Goal: Find specific page/section: Find specific page/section

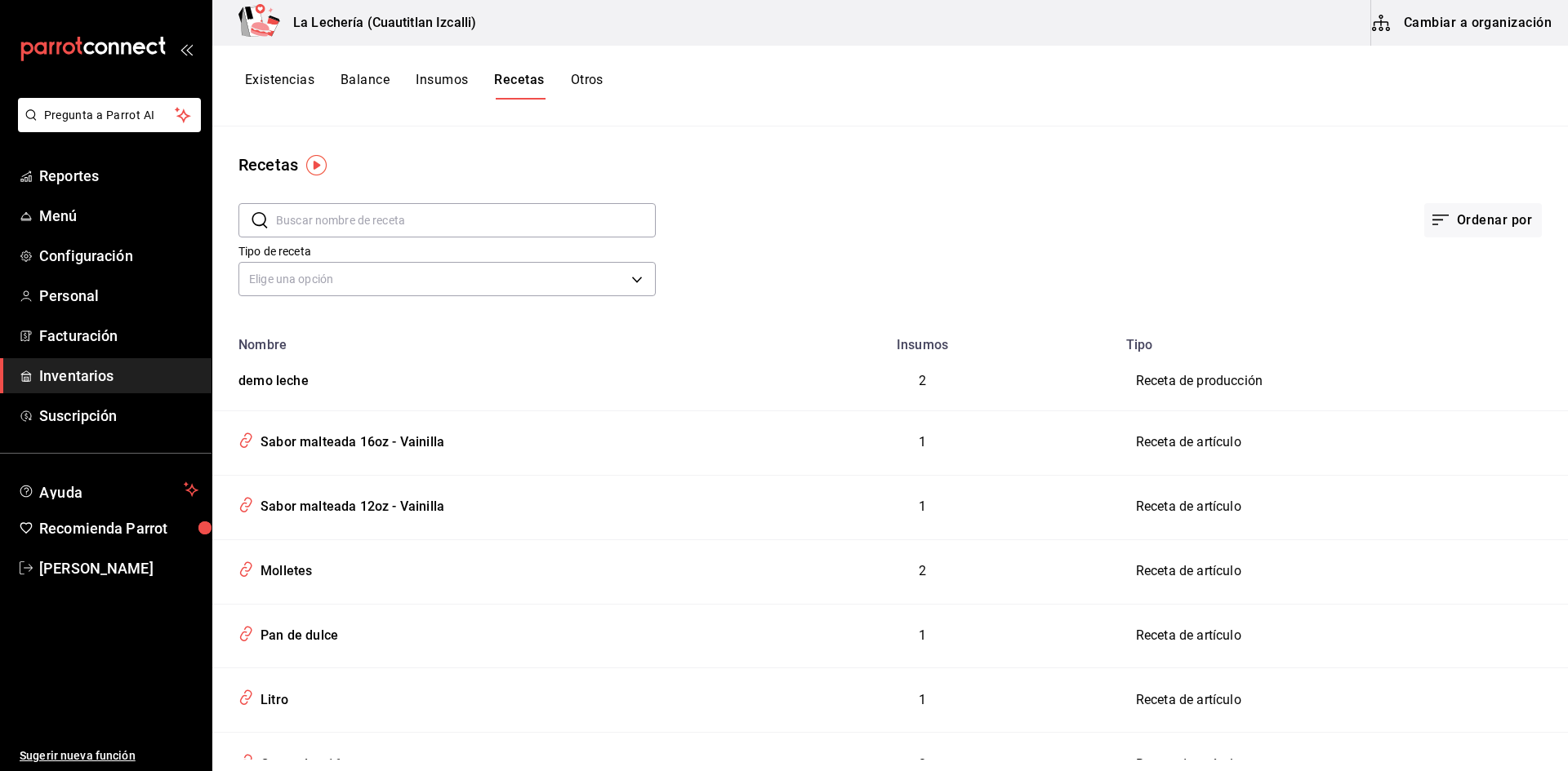
click at [277, 85] on button "Existencias" at bounding box center [280, 85] width 70 height 28
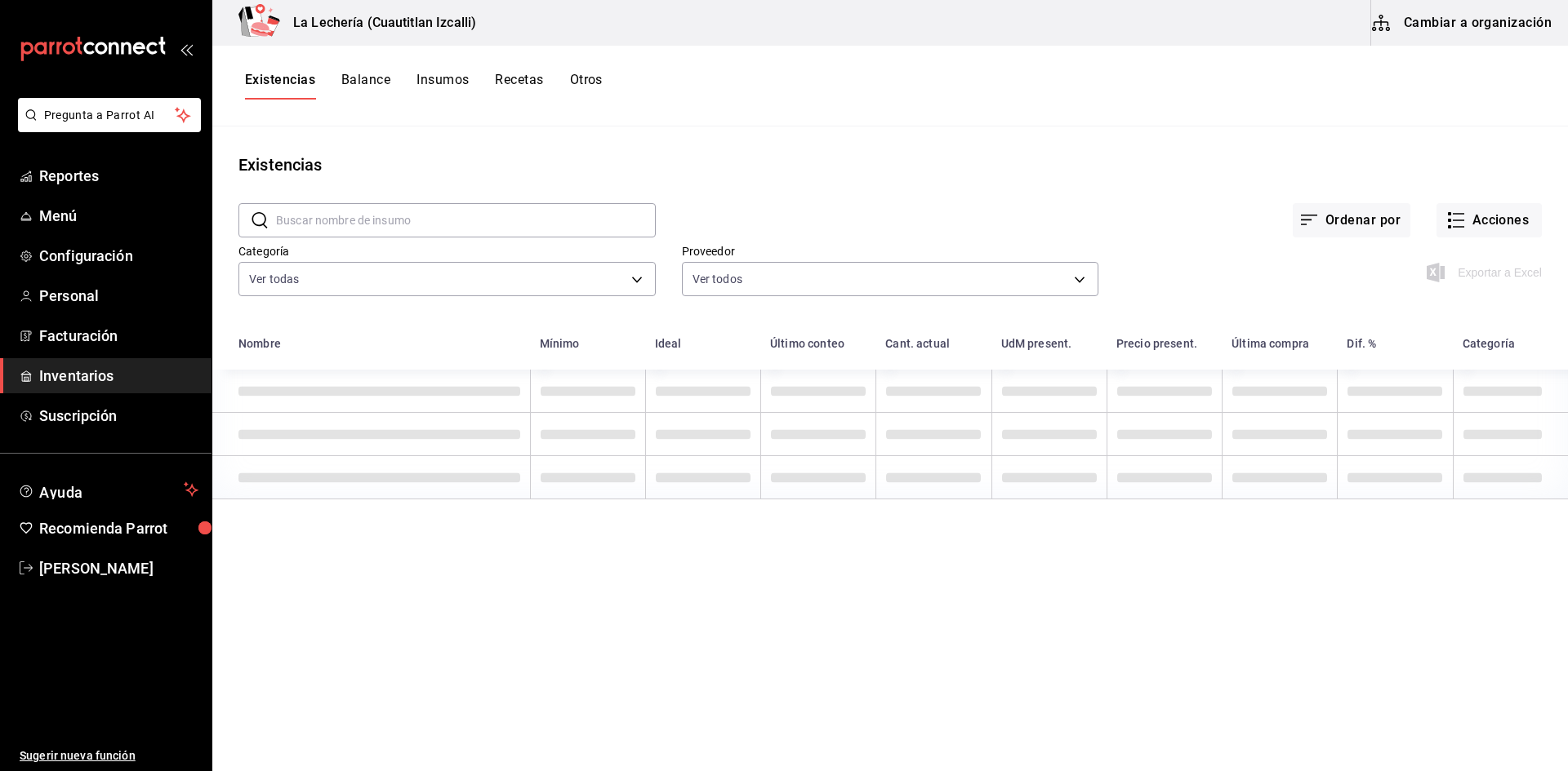
click at [357, 84] on button "Balance" at bounding box center [365, 85] width 49 height 28
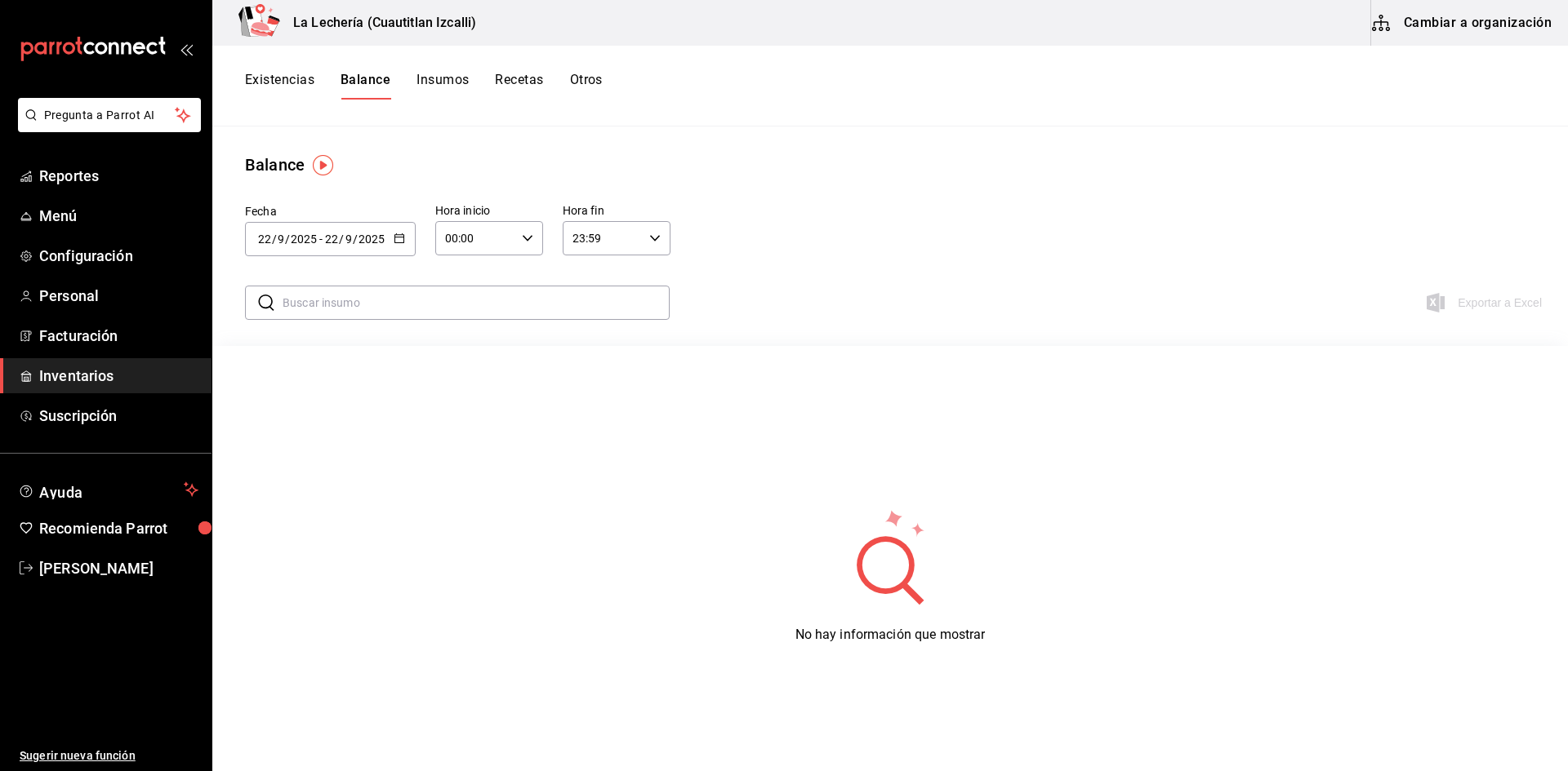
drag, startPoint x: 357, startPoint y: 84, endPoint x: 601, endPoint y: 564, distance: 538.5
click at [601, 564] on div "No hay información que mostrar" at bounding box center [889, 576] width 1355 height 408
click at [507, 85] on button "Recetas" at bounding box center [519, 85] width 48 height 28
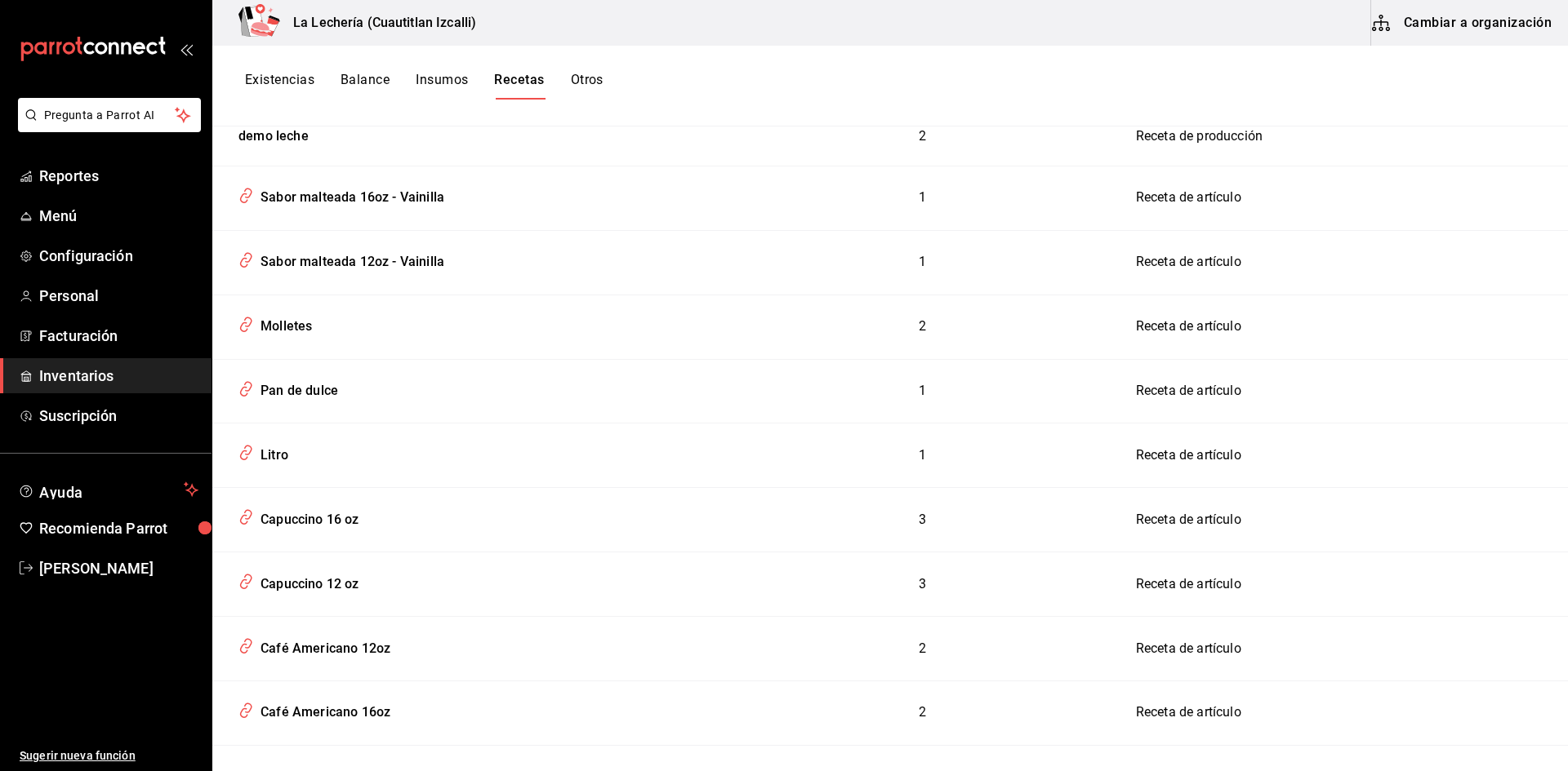
scroll to position [327, 0]
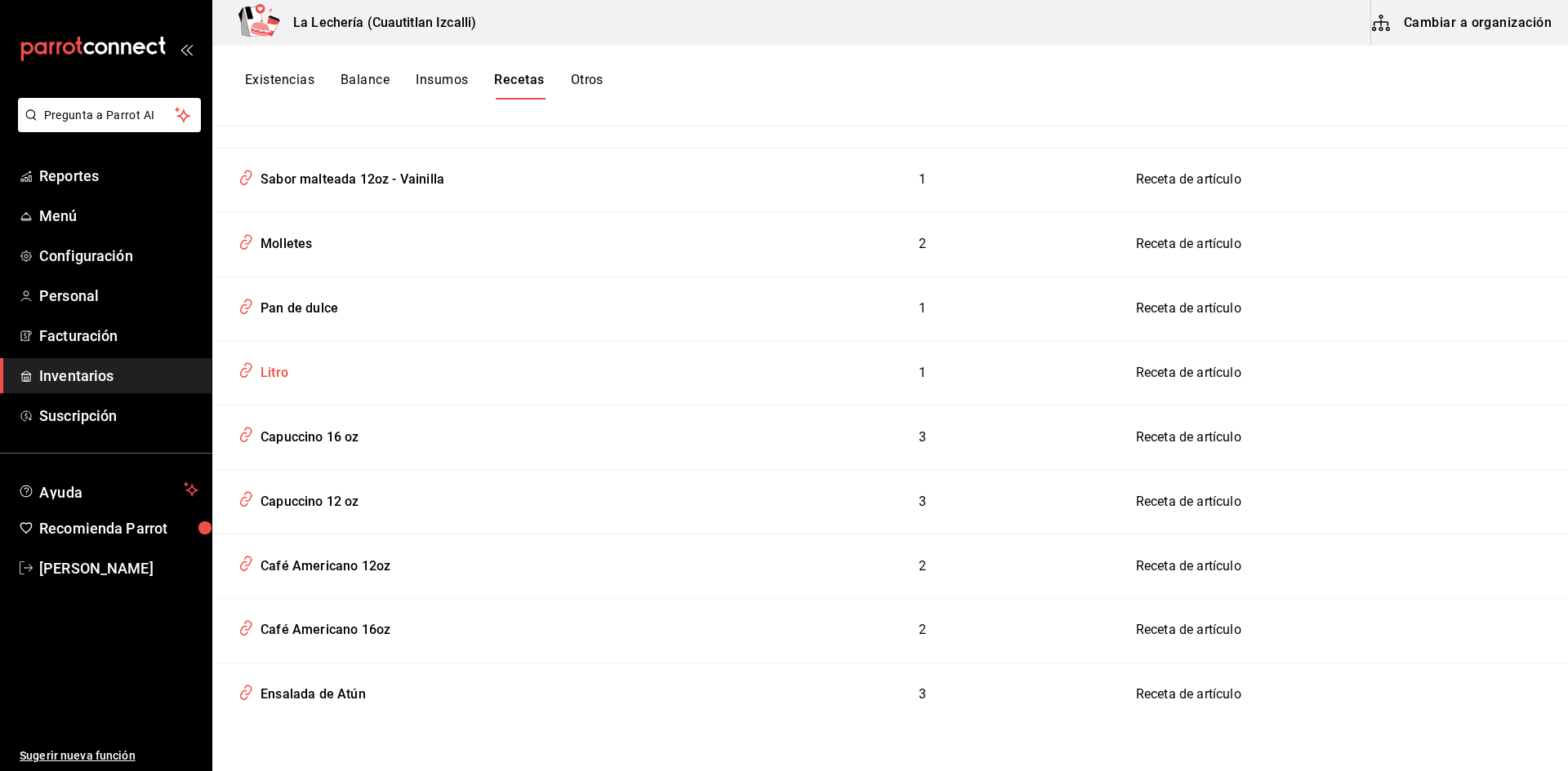
click at [270, 372] on div "Litro" at bounding box center [270, 370] width 34 height 25
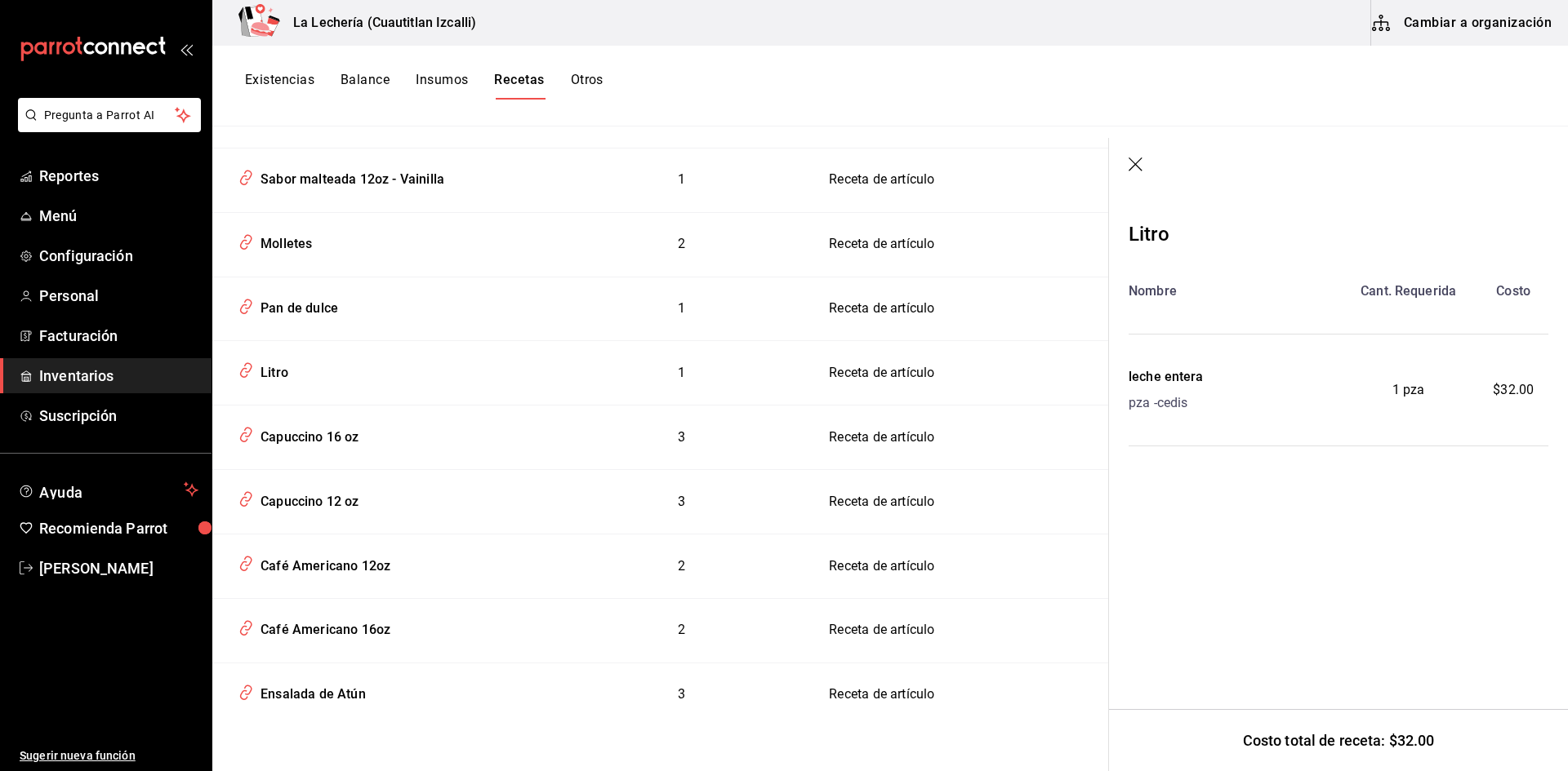
click at [1192, 379] on div "leche entera" at bounding box center [1166, 376] width 75 height 20
click at [1194, 378] on div "leche entera" at bounding box center [1166, 376] width 75 height 20
click at [283, 439] on div "Capuccino 16 oz" at bounding box center [306, 434] width 105 height 25
click at [310, 435] on div "Capuccino 16 oz" at bounding box center [306, 434] width 105 height 25
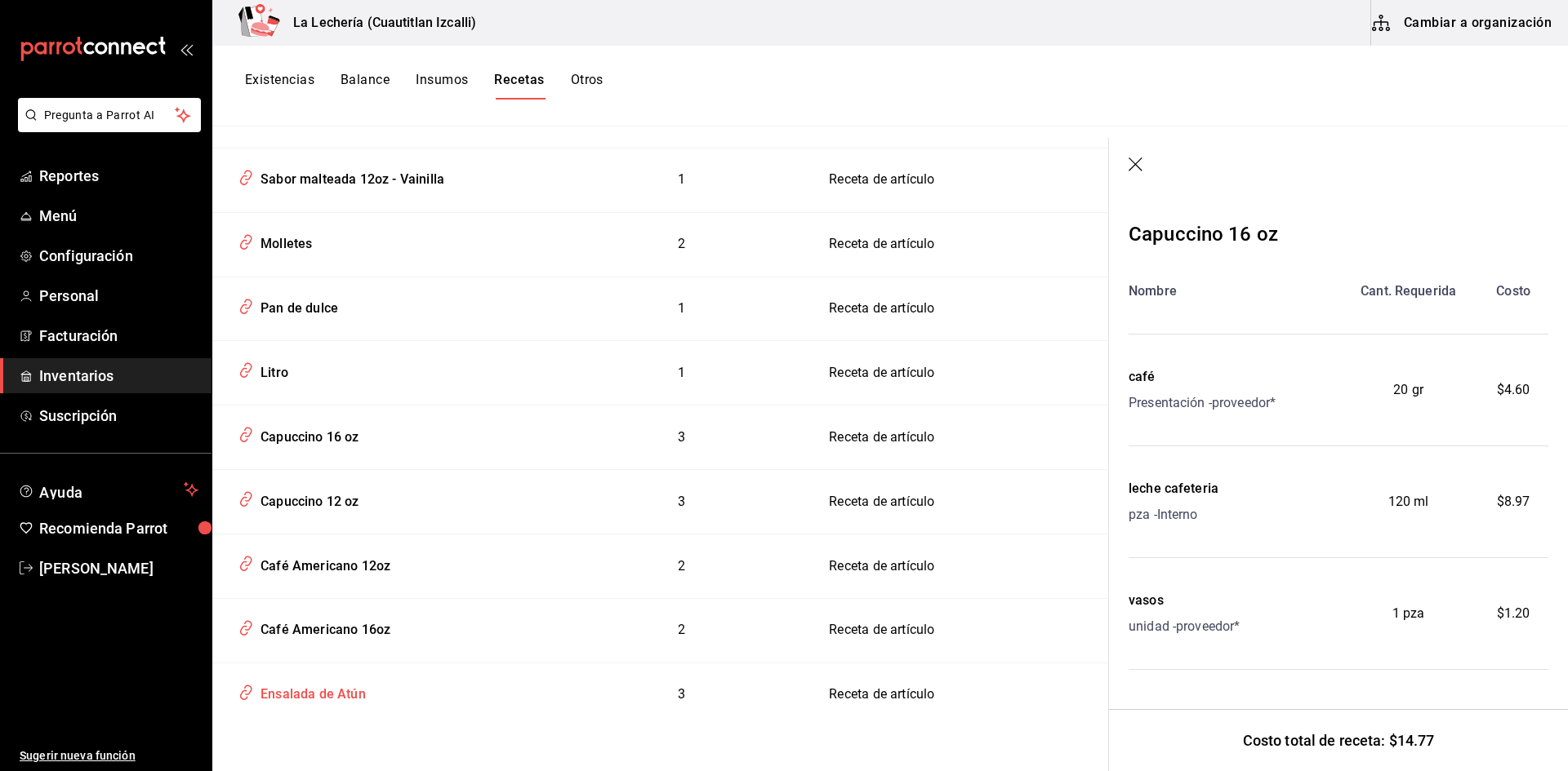
click at [321, 695] on div "Ensalada de Atún" at bounding box center [310, 691] width 112 height 25
click at [273, 695] on div "Ensalada de Atún" at bounding box center [310, 691] width 112 height 25
click at [321, 628] on div "Café Americano 16oz" at bounding box center [322, 626] width 137 height 25
click at [288, 623] on div "Café Americano 16oz" at bounding box center [322, 626] width 137 height 25
click at [282, 560] on div "Café Americano 12oz" at bounding box center [322, 563] width 137 height 25
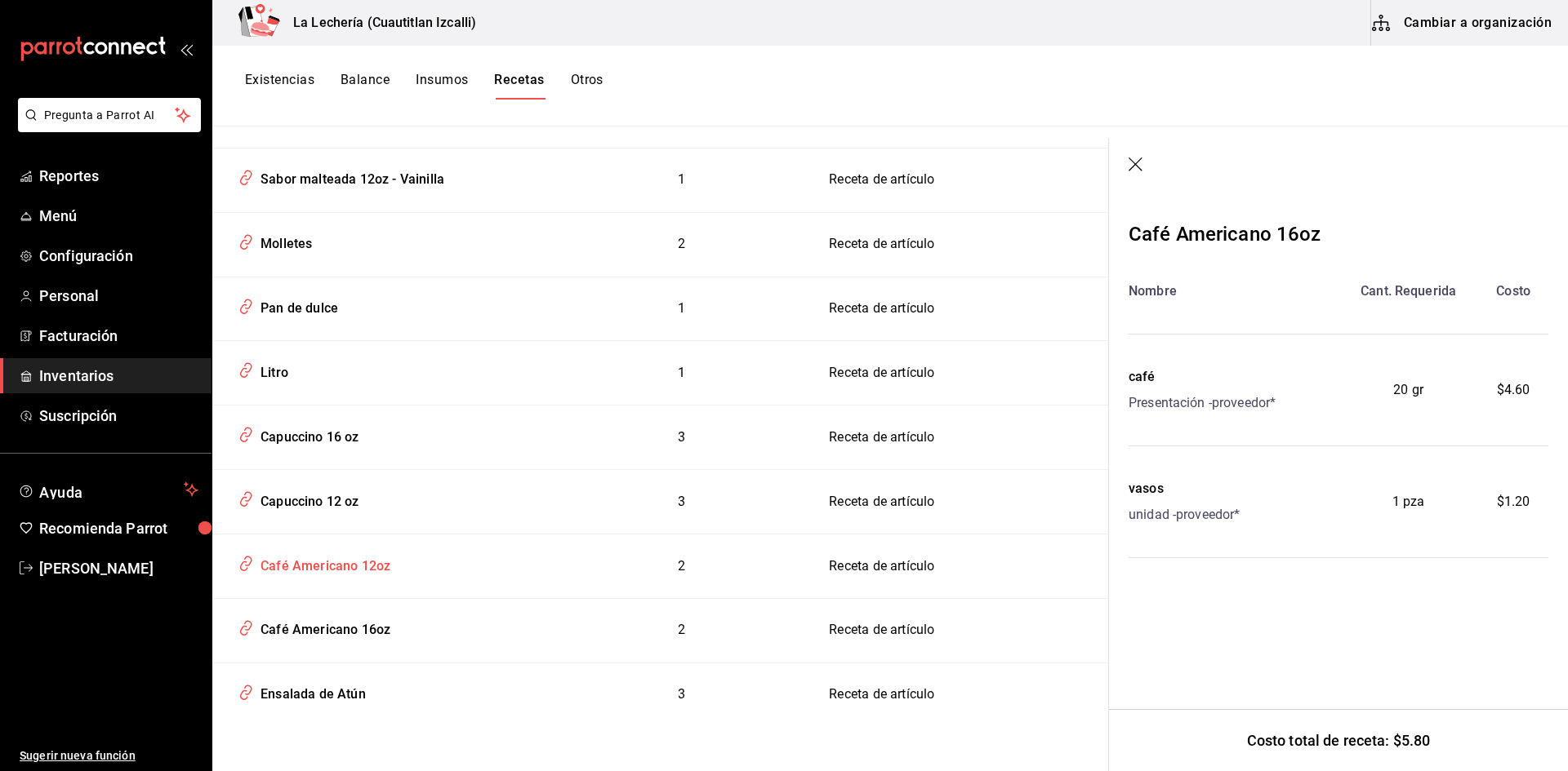
click at [279, 565] on div "Café Americano 12oz" at bounding box center [322, 563] width 137 height 25
click at [272, 560] on div "Café Americano 12oz" at bounding box center [322, 563] width 137 height 25
click at [272, 497] on div "Capuccino 12 oz" at bounding box center [306, 499] width 105 height 25
click at [273, 495] on div "Capuccino 12 oz" at bounding box center [306, 499] width 105 height 25
click at [294, 568] on div "Café Americano 12oz" at bounding box center [322, 563] width 137 height 25
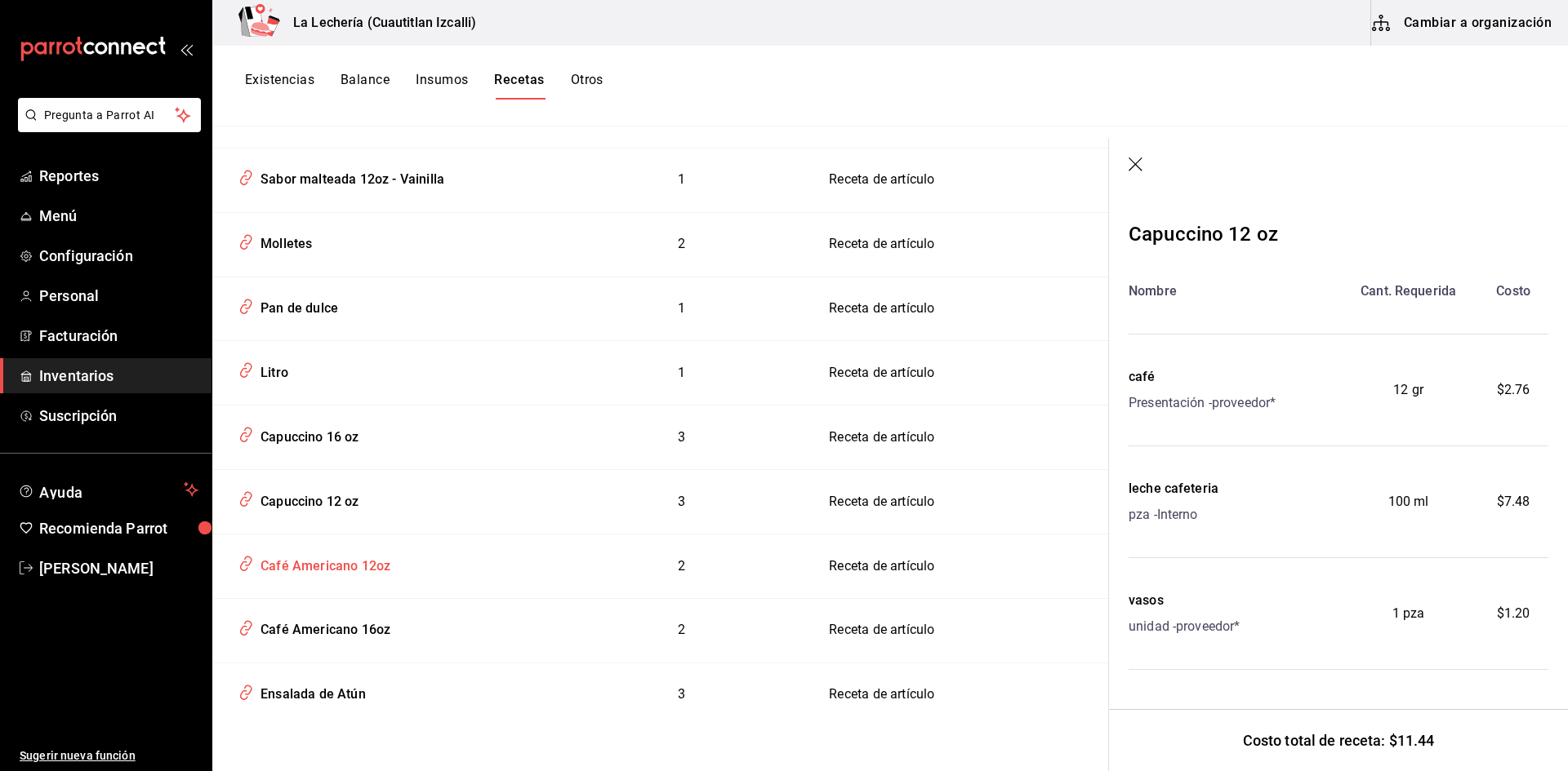
click at [295, 567] on div "Café Americano 12oz" at bounding box center [322, 563] width 137 height 25
click at [290, 506] on div "Capuccino 12 oz" at bounding box center [306, 499] width 105 height 25
click at [271, 442] on div "Capuccino 16 oz" at bounding box center [306, 434] width 105 height 25
click at [274, 377] on div "Litro" at bounding box center [270, 370] width 34 height 25
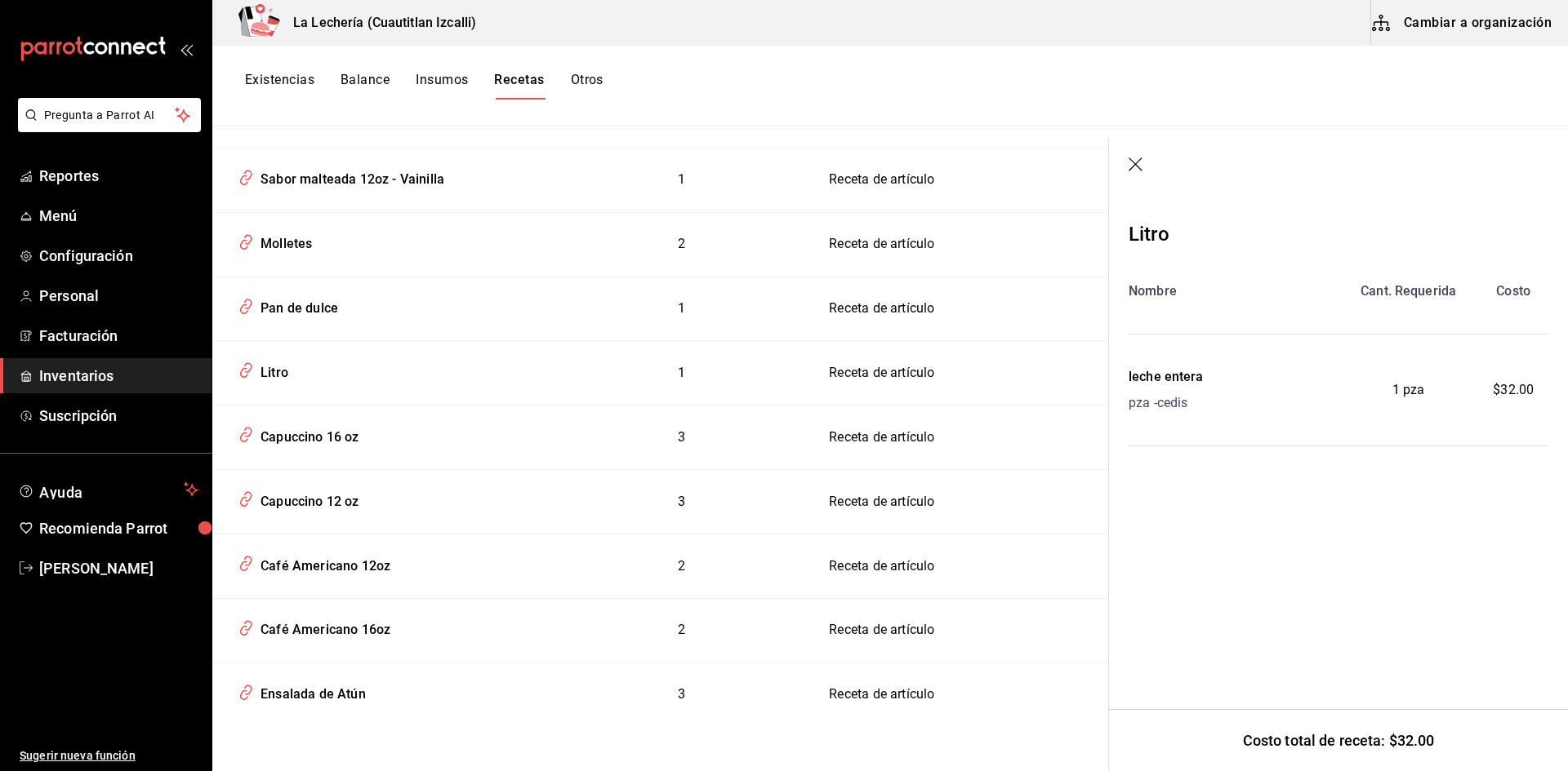
click at [442, 87] on button "Insumos" at bounding box center [441, 85] width 52 height 28
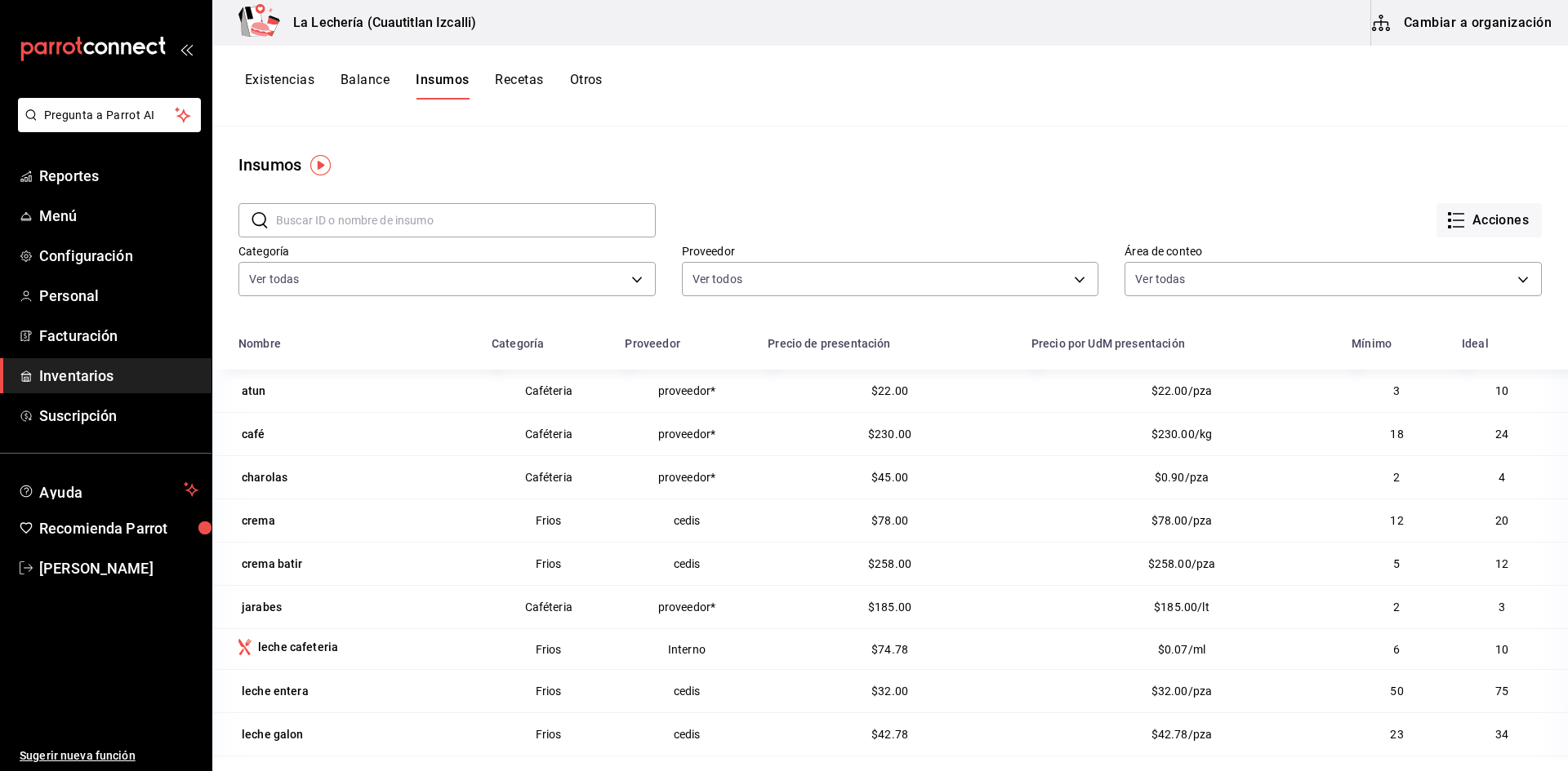
click at [361, 84] on button "Balance" at bounding box center [364, 85] width 49 height 28
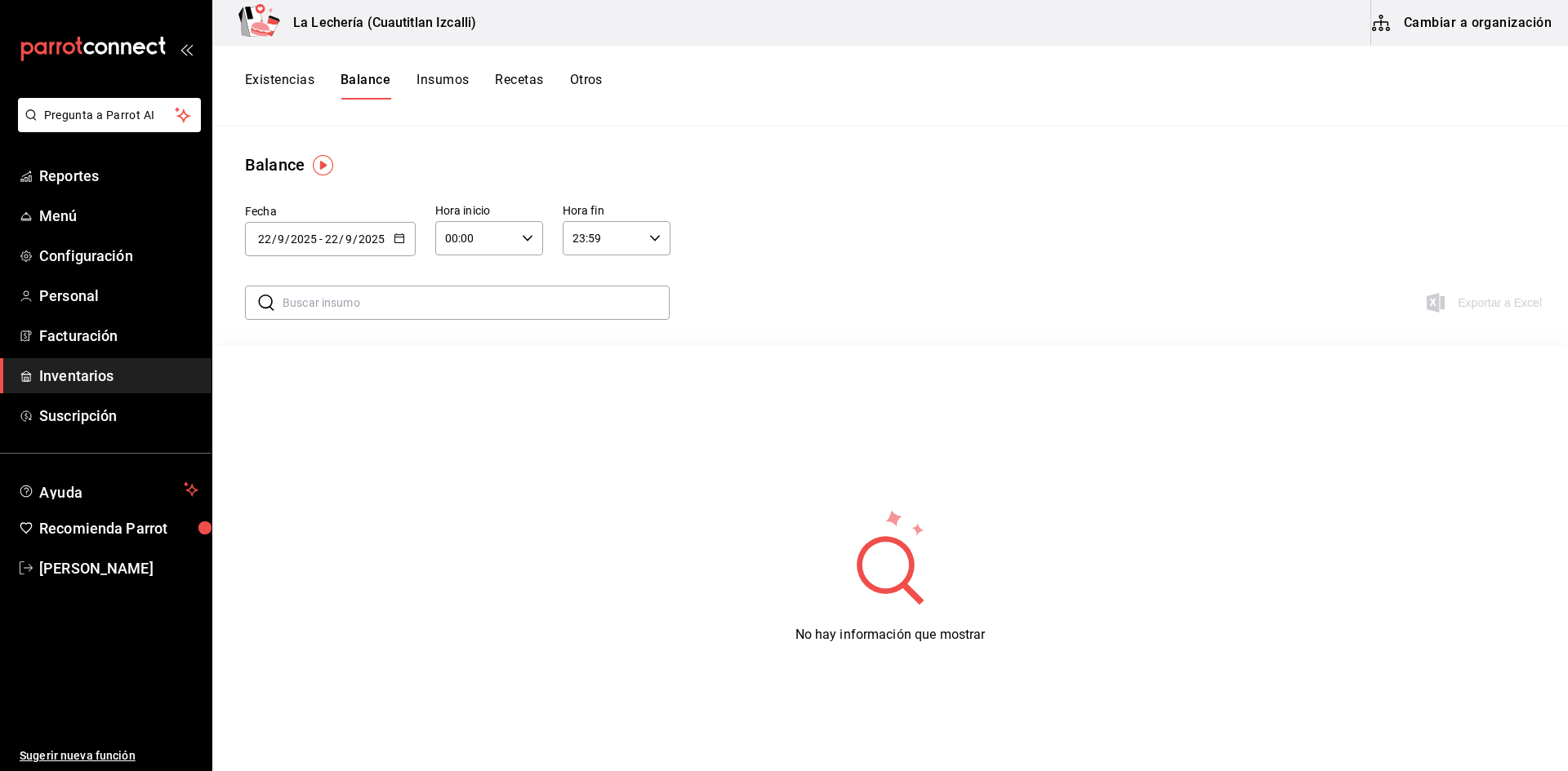
click at [272, 85] on button "Existencias" at bounding box center [280, 85] width 70 height 28
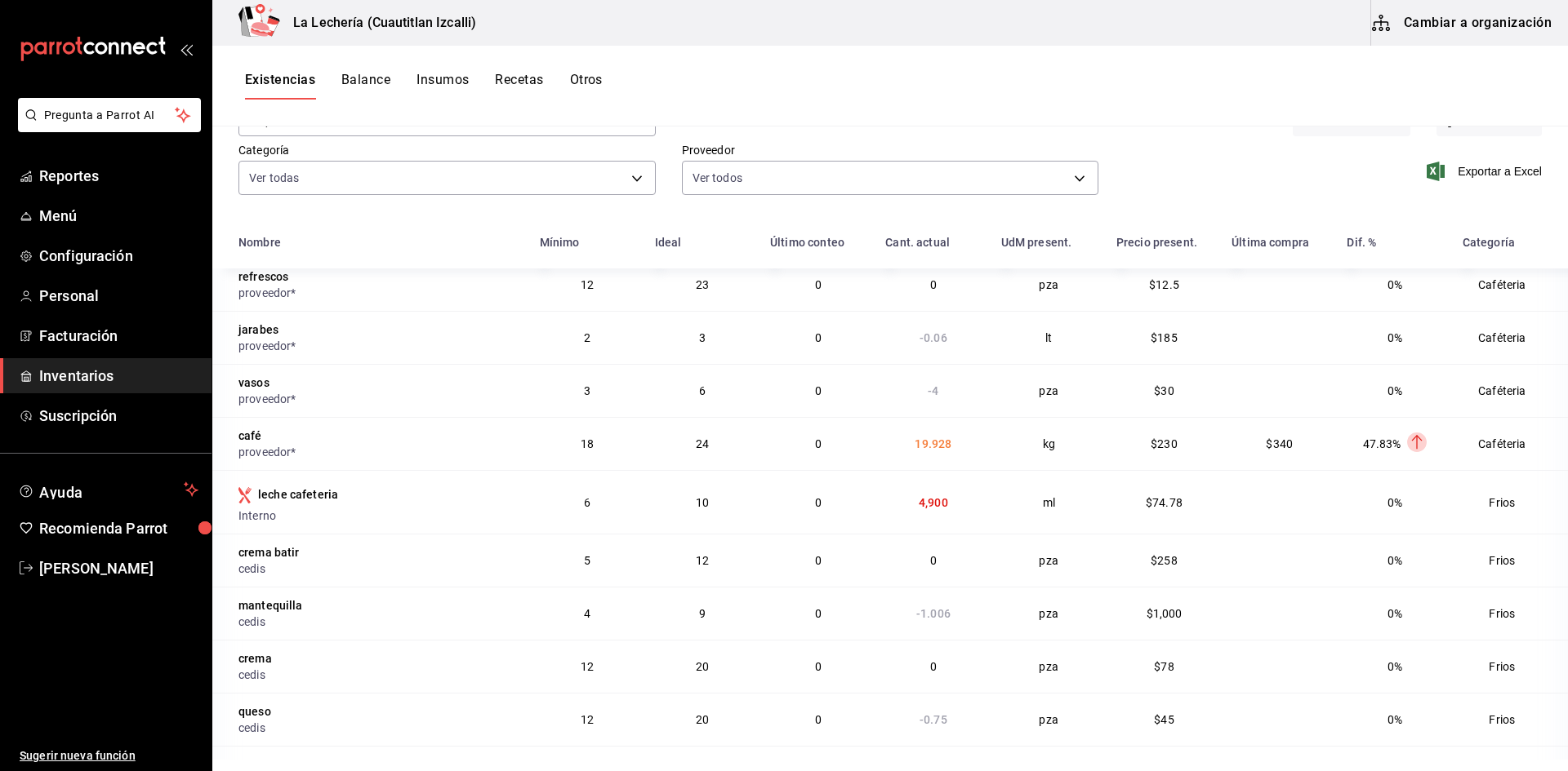
scroll to position [200, 0]
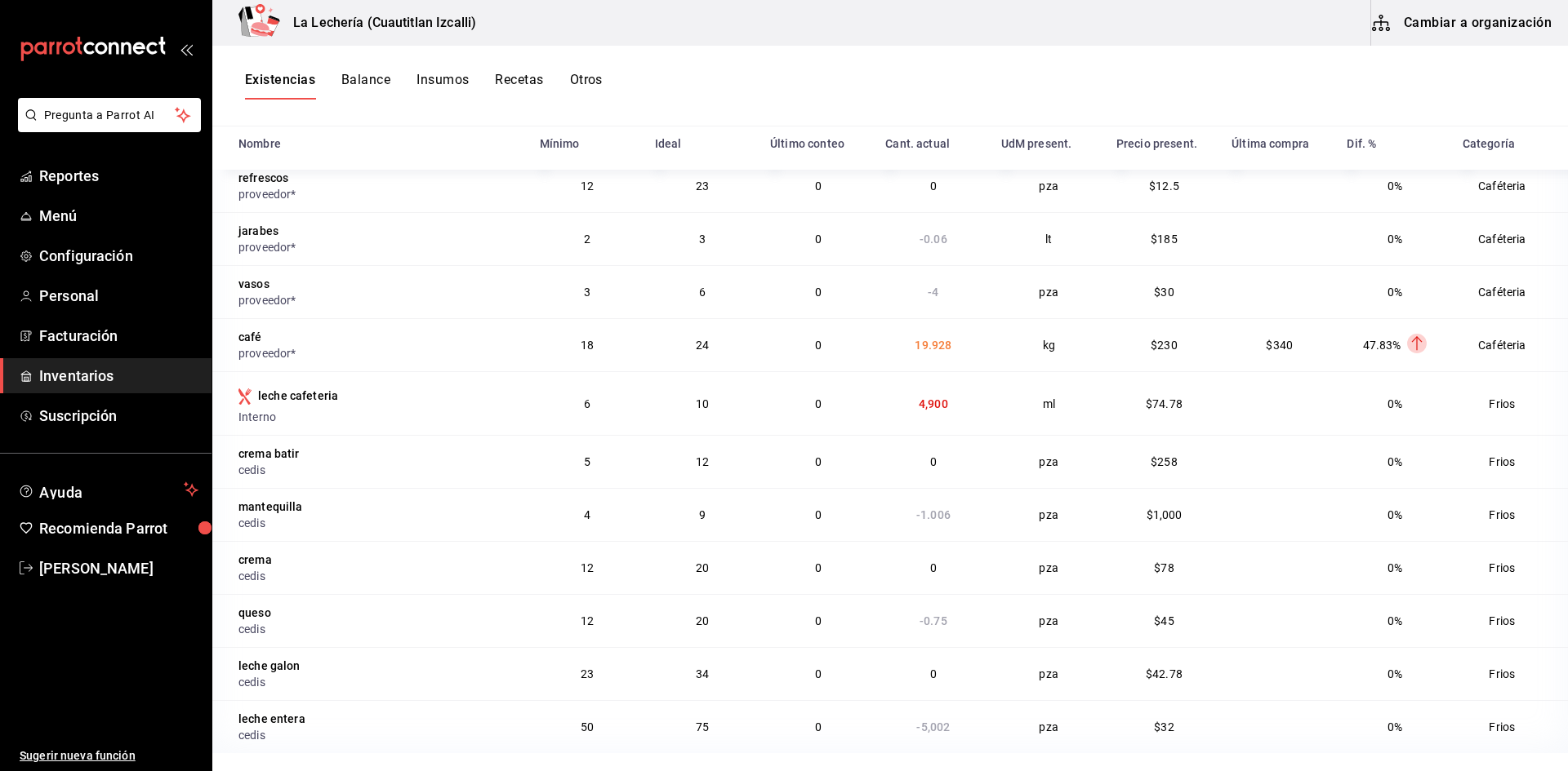
click at [851, 86] on div "Existencias Balance Insumos Recetas Otros" at bounding box center [889, 85] width 1355 height 28
